Goal: Task Accomplishment & Management: Manage account settings

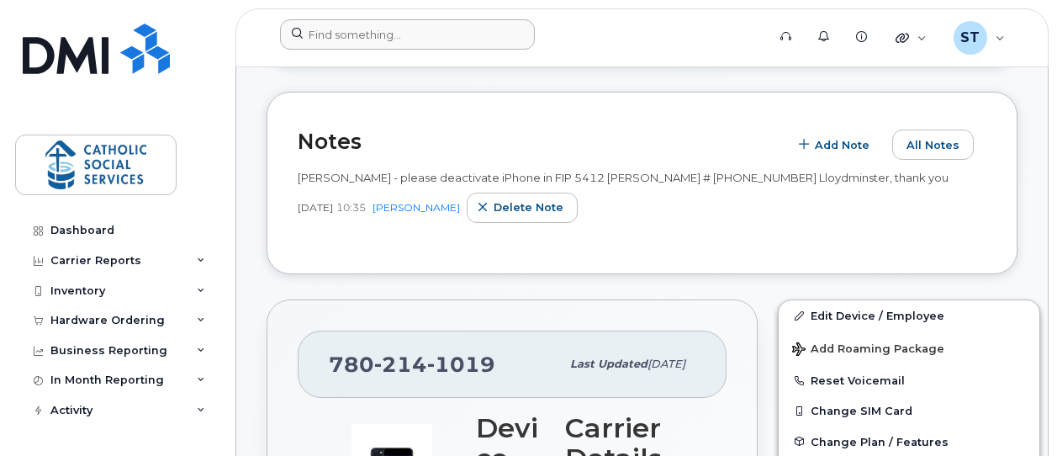
scroll to position [252, 0]
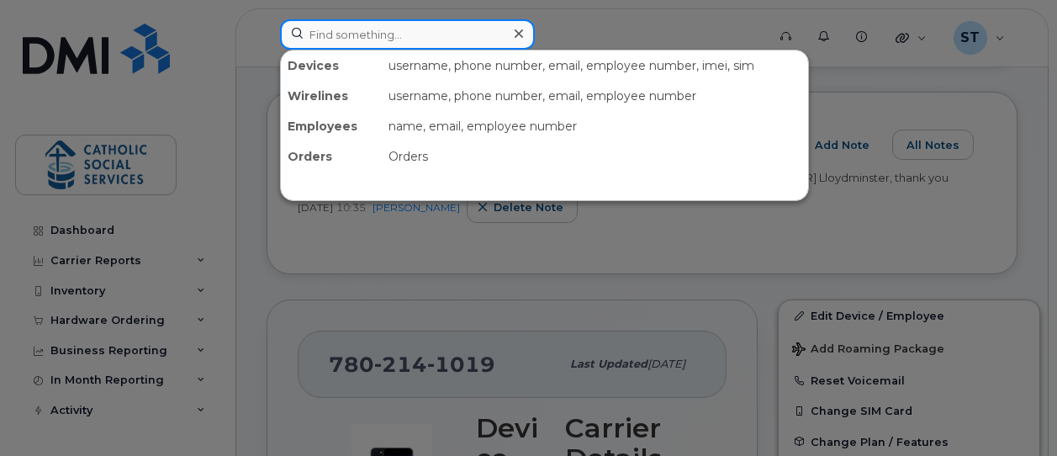
click at [362, 36] on input at bounding box center [407, 34] width 255 height 30
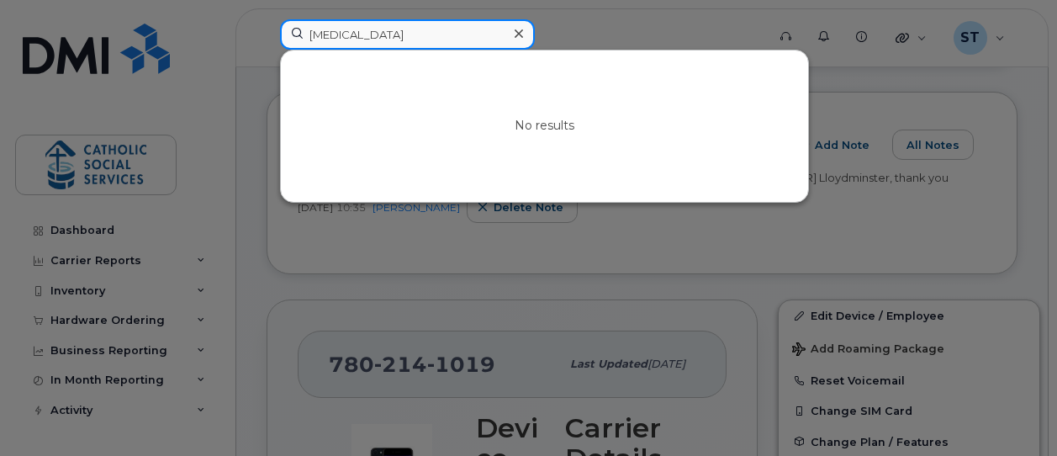
click at [357, 36] on input "yasmin" at bounding box center [407, 34] width 255 height 30
drag, startPoint x: 335, startPoint y: 35, endPoint x: 273, endPoint y: 34, distance: 61.4
click at [273, 34] on div "yasmin No results" at bounding box center [518, 37] width 502 height 37
paste input "(587) 214-5539"
click at [364, 35] on input "(587) 214-5539" at bounding box center [407, 34] width 255 height 30
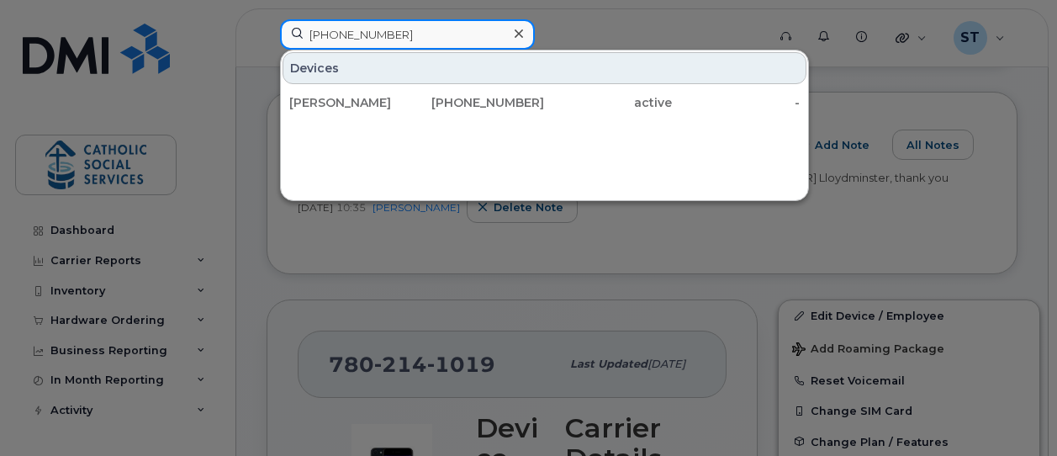
type input "(587) 217-5539"
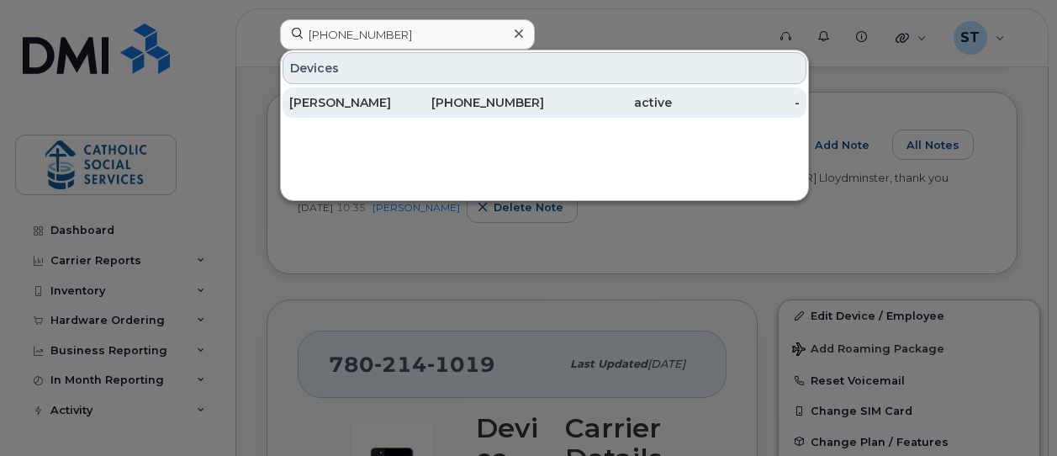
click at [394, 100] on div "Pam Clark" at bounding box center [353, 102] width 128 height 17
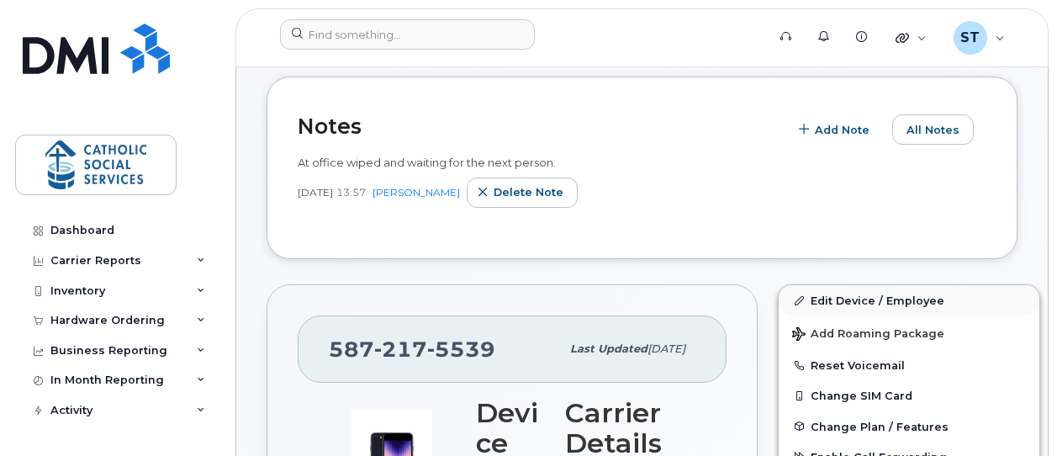
scroll to position [252, 0]
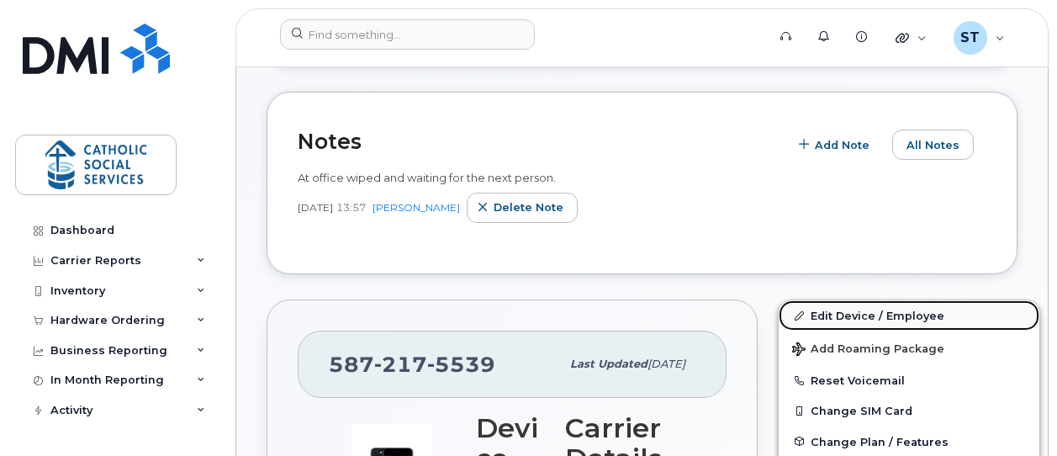
click at [839, 317] on link "Edit Device / Employee" at bounding box center [909, 315] width 261 height 30
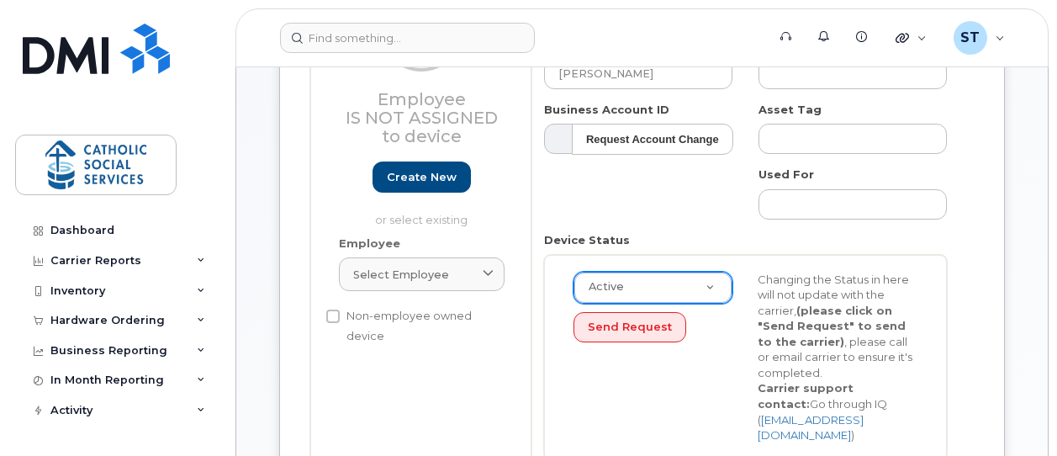
scroll to position [168, 0]
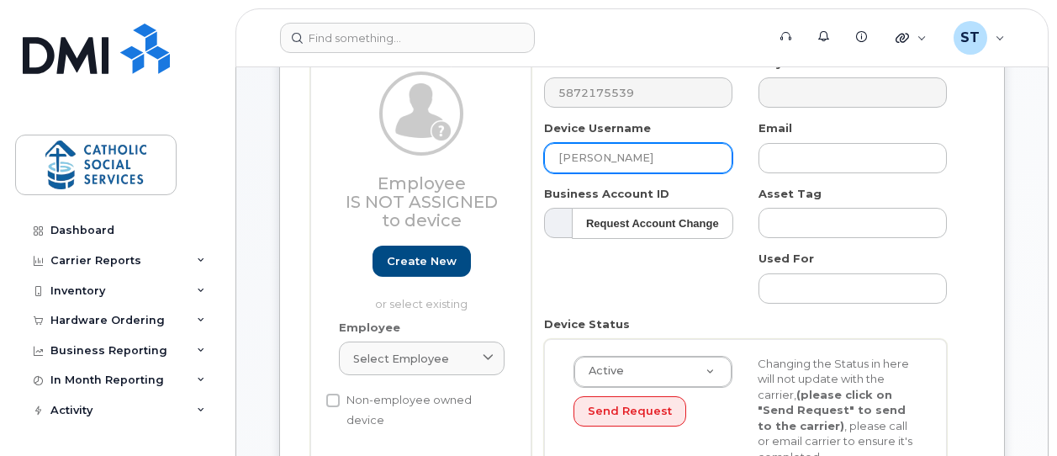
drag, startPoint x: 644, startPoint y: 156, endPoint x: 503, endPoint y: 161, distance: 141.4
click at [503, 161] on div "Employee Is not assigned to device Create new or select existing Employee Selec…" at bounding box center [641, 305] width 663 height 501
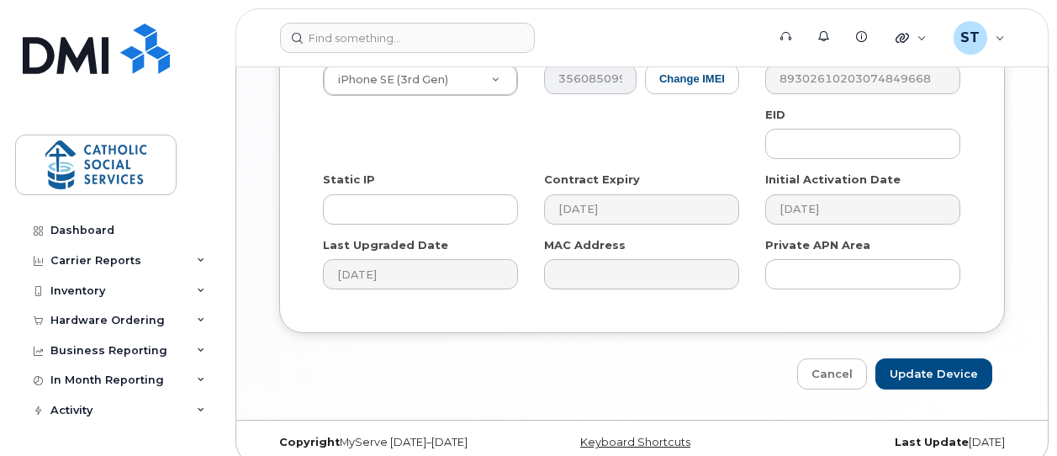
scroll to position [1117, 0]
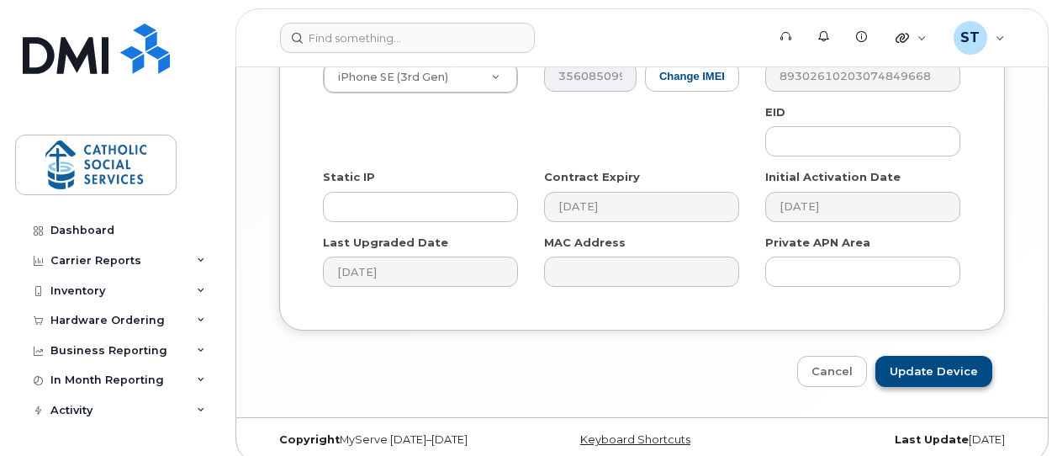
type input "Yasmine Dort"
click at [921, 356] on input "Update Device" at bounding box center [933, 371] width 117 height 31
type input "Saving..."
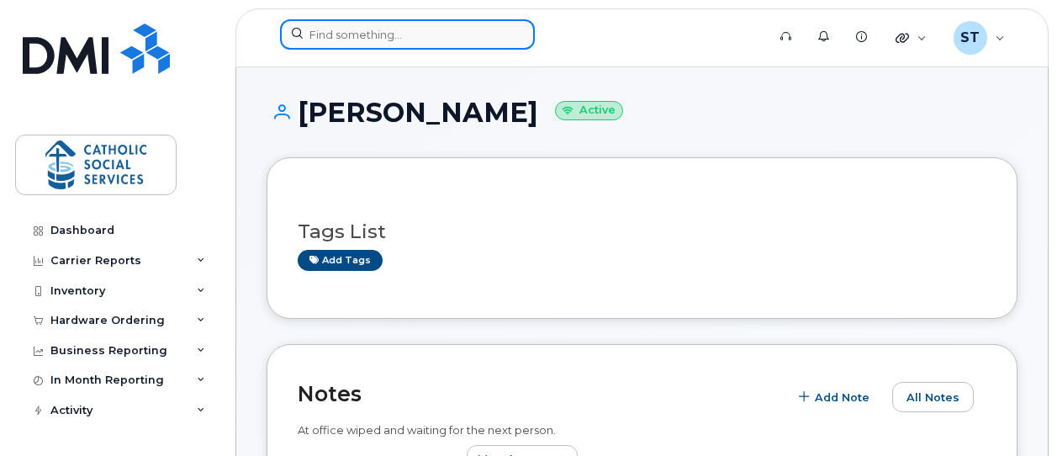
click at [336, 33] on input at bounding box center [407, 34] width 255 height 30
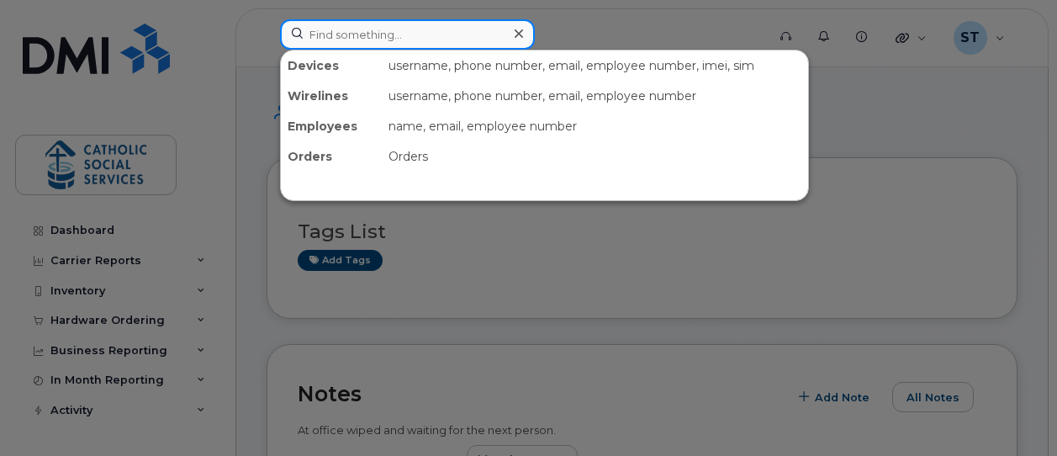
paste input "(780) 806-0585"
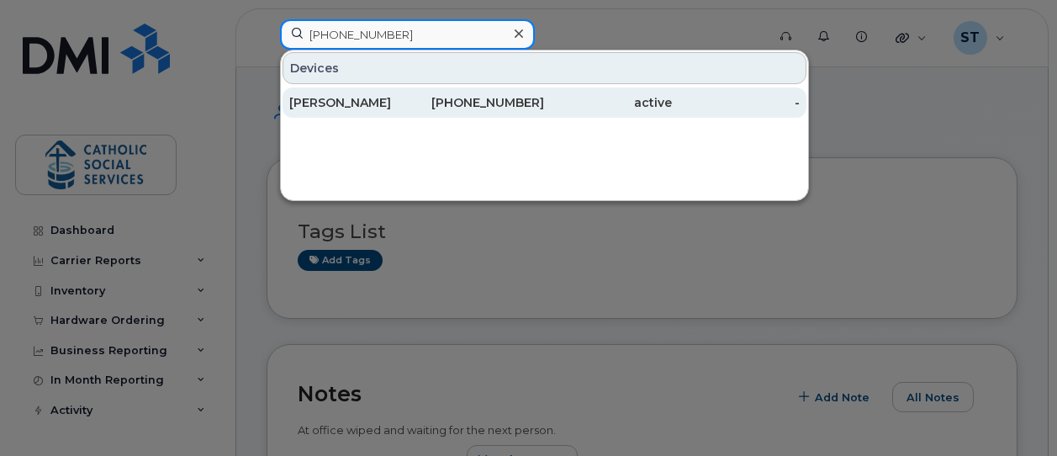
type input "(780) 806-0585"
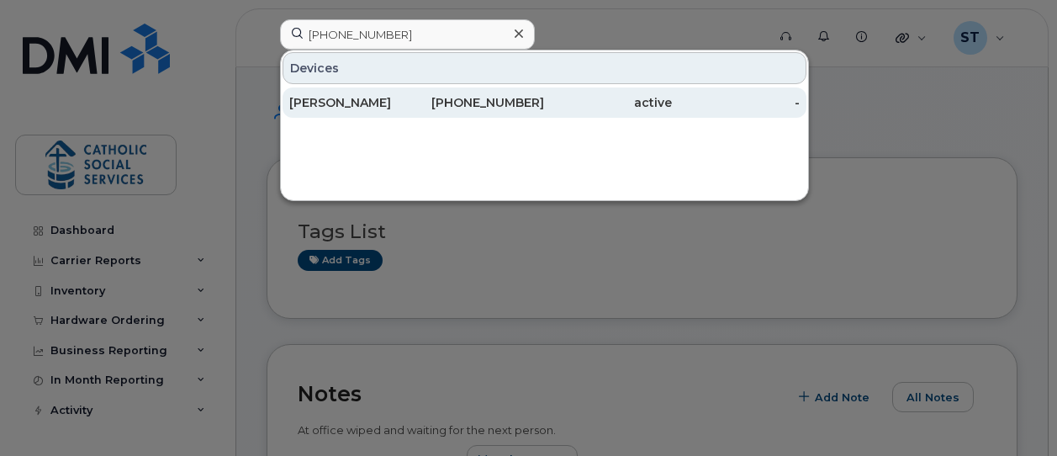
click at [341, 98] on div "Karenne Cardinal" at bounding box center [353, 102] width 128 height 17
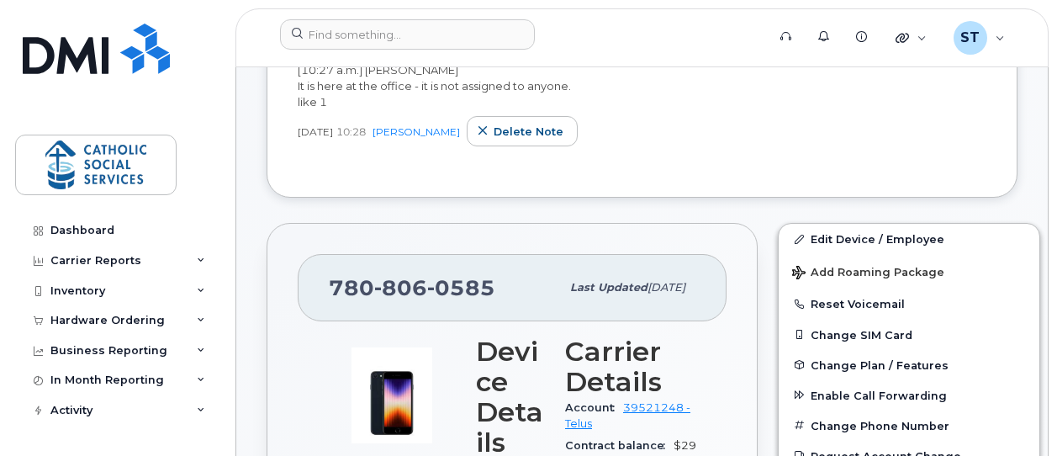
scroll to position [420, 0]
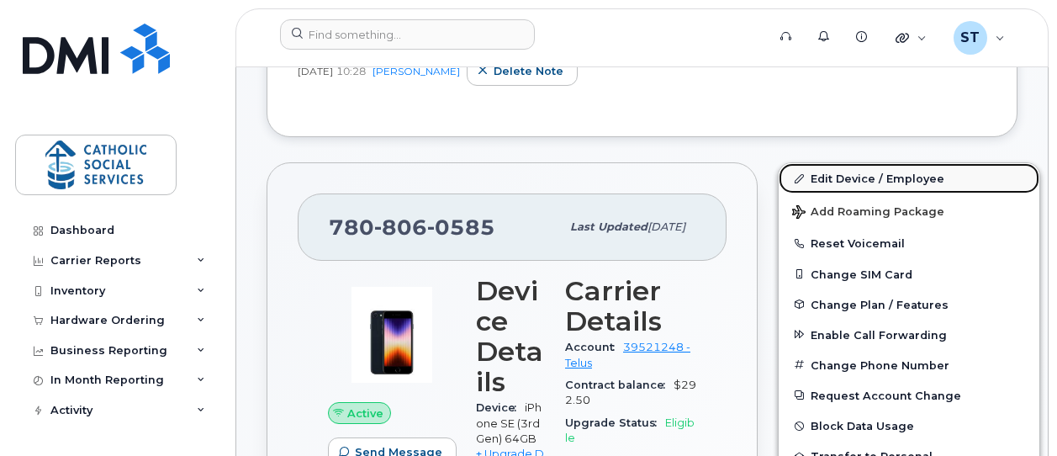
click at [814, 174] on link "Edit Device / Employee" at bounding box center [909, 178] width 261 height 30
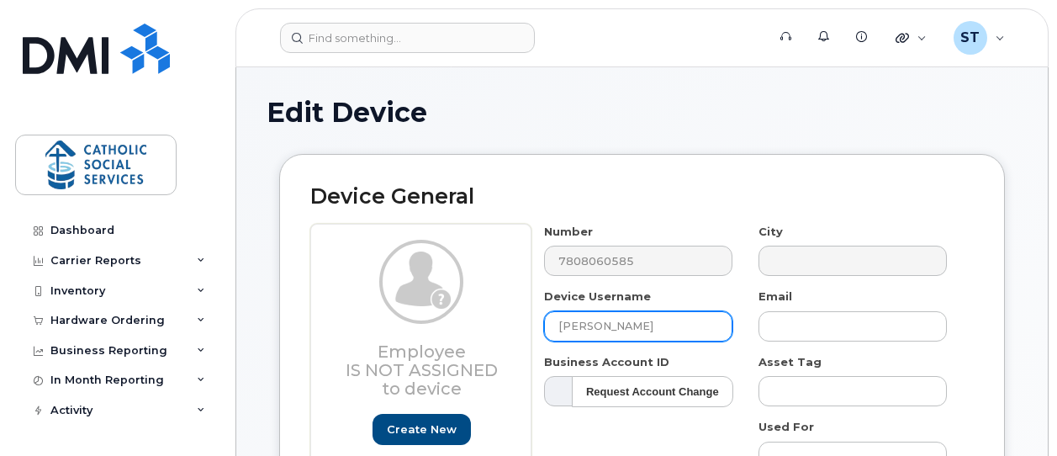
drag, startPoint x: 675, startPoint y: 326, endPoint x: 483, endPoint y: 319, distance: 192.7
type input "[DEMOGRAPHIC_DATA]"
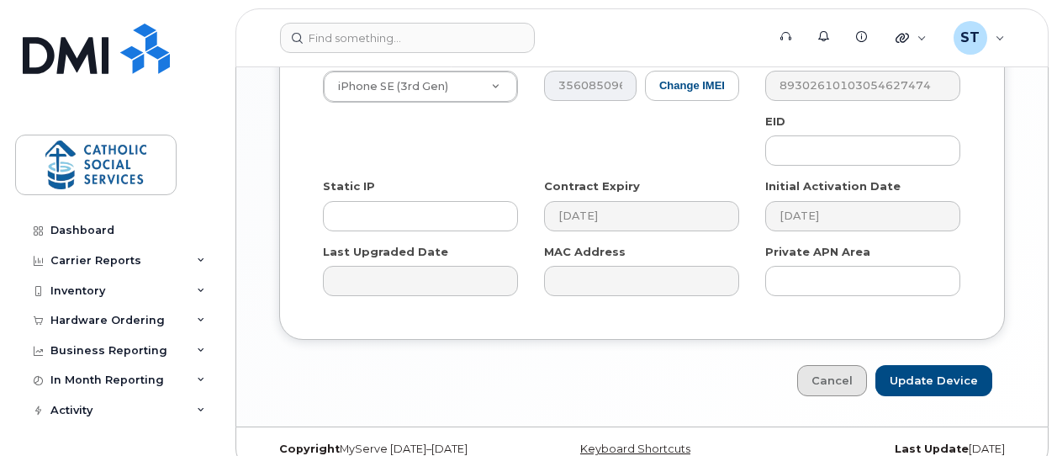
scroll to position [1117, 0]
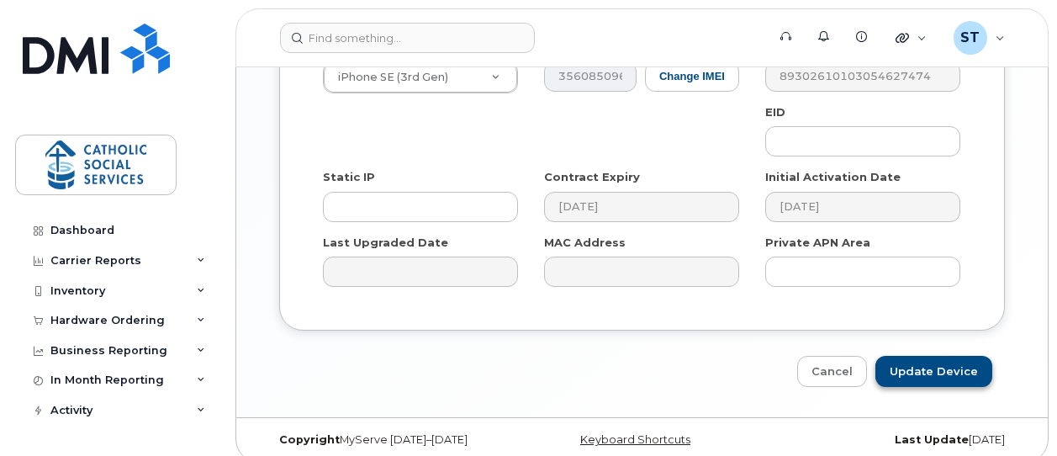
type input "Bloskiy"
click at [928, 356] on input "Update Device" at bounding box center [933, 371] width 117 height 31
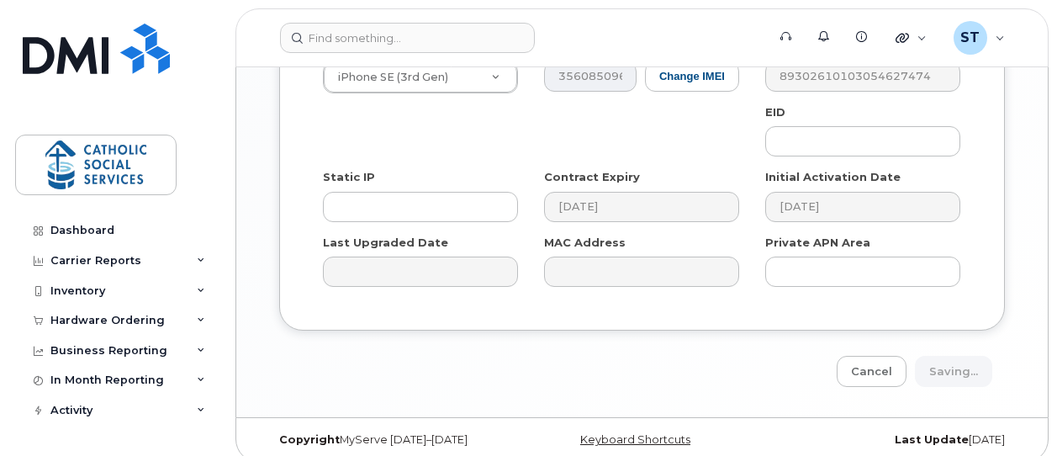
type input "Saving..."
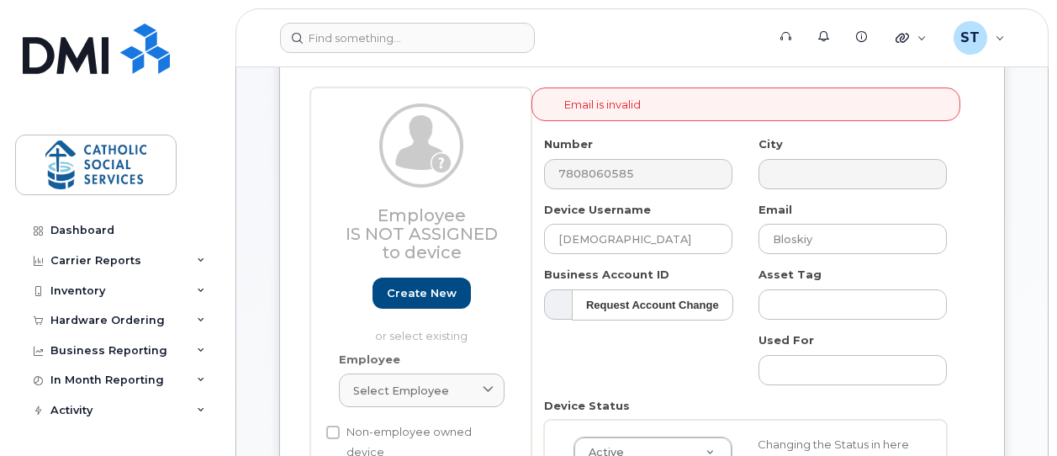
scroll to position [252, 0]
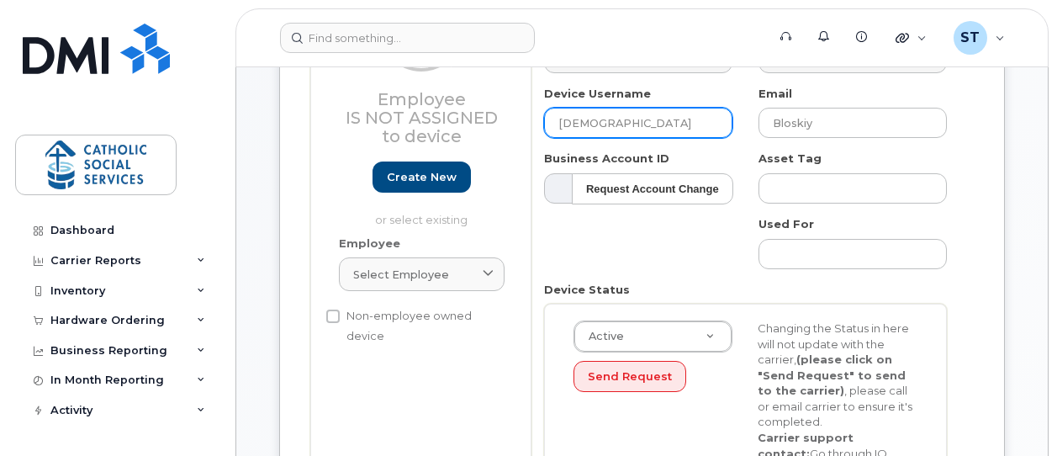
click at [642, 122] on input "Cristine" at bounding box center [638, 123] width 188 height 30
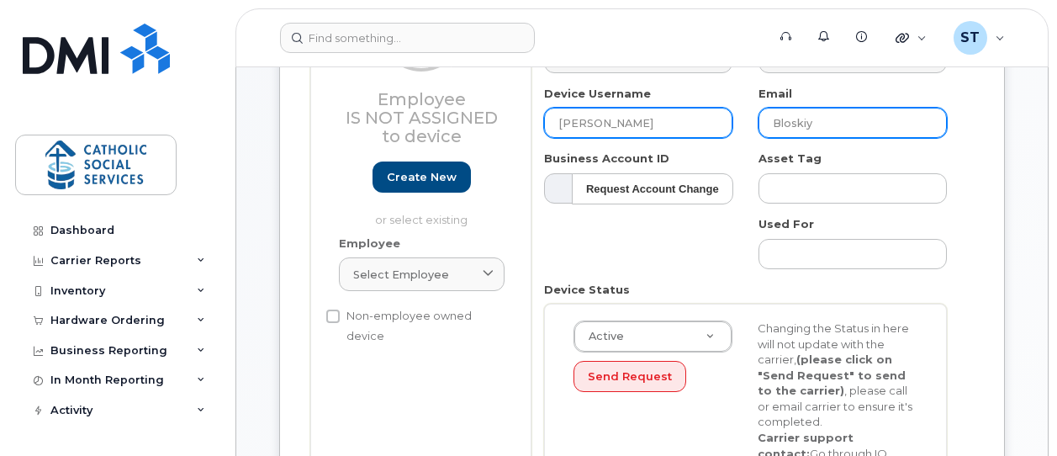
type input "[PERSON_NAME]"
drag, startPoint x: 816, startPoint y: 119, endPoint x: 745, endPoint y: 111, distance: 72.0
click at [746, 114] on div "Email Bloskiy" at bounding box center [853, 112] width 214 height 53
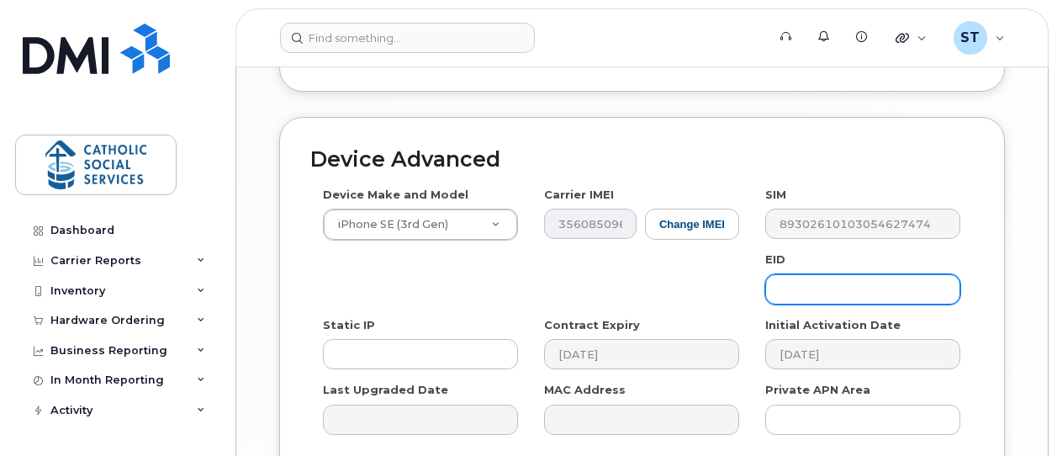
scroll to position [1165, 0]
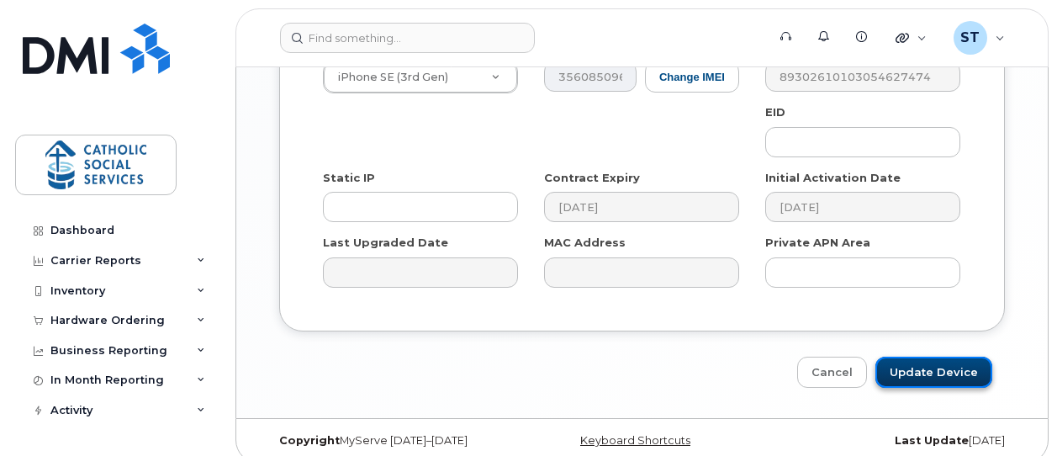
click at [939, 357] on input "Update Device" at bounding box center [933, 372] width 117 height 31
type input "Saving..."
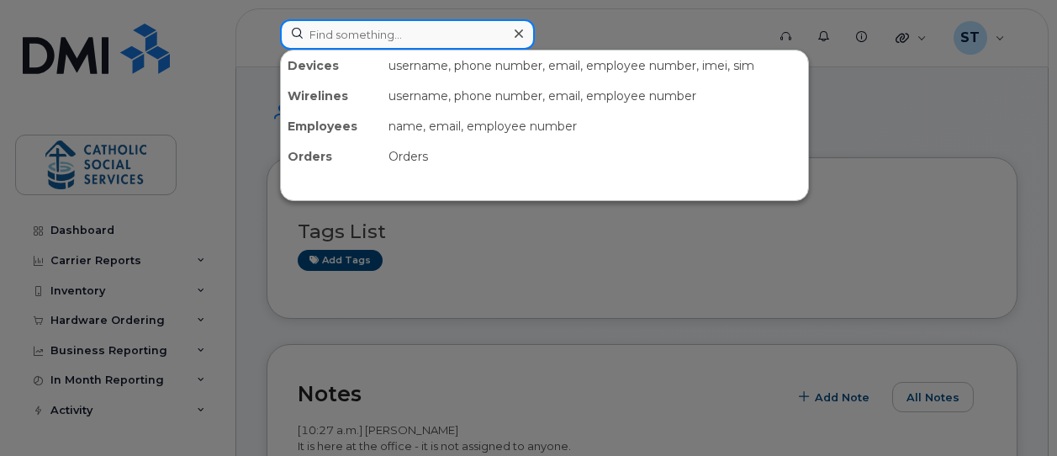
click at [340, 34] on input at bounding box center [407, 34] width 255 height 30
paste input "[PHONE_NUMBER]"
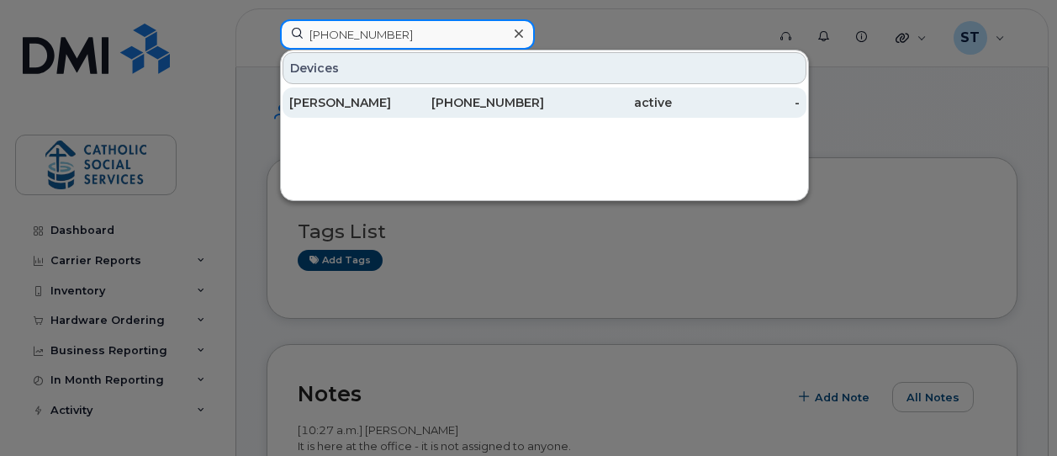
type input "[PHONE_NUMBER]"
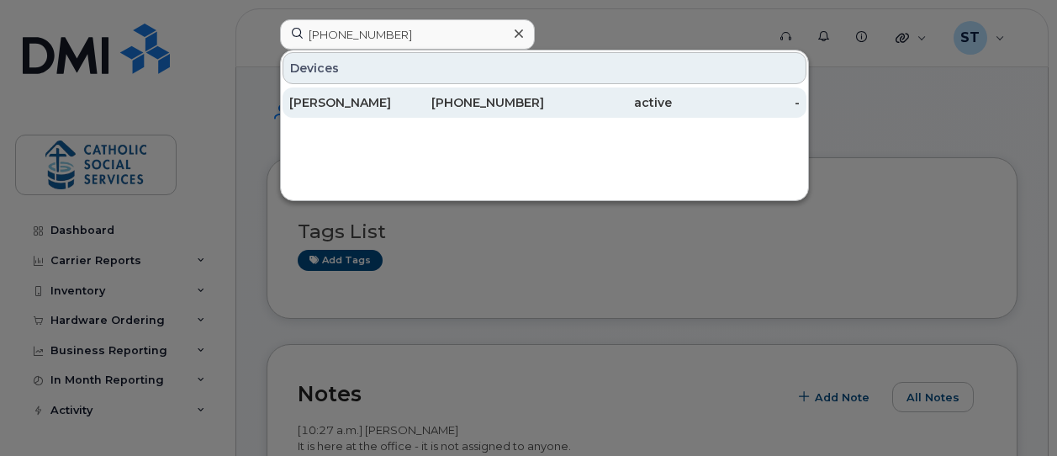
click at [357, 103] on div "[PERSON_NAME]" at bounding box center [353, 102] width 128 height 17
